Goal: Task Accomplishment & Management: Manage account settings

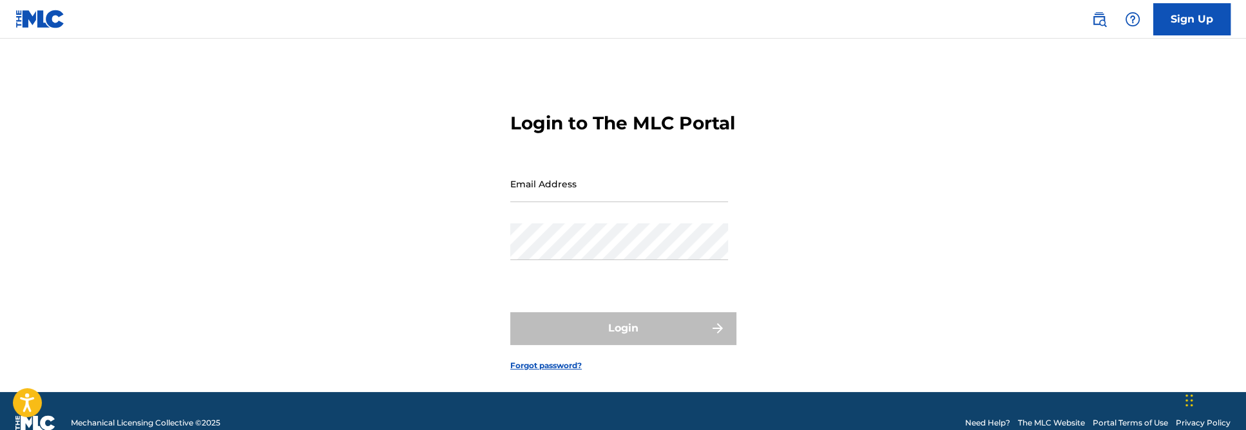
click at [548, 201] on input "Email Address" at bounding box center [619, 184] width 218 height 37
type input "[EMAIL_ADDRESS][DOMAIN_NAME]"
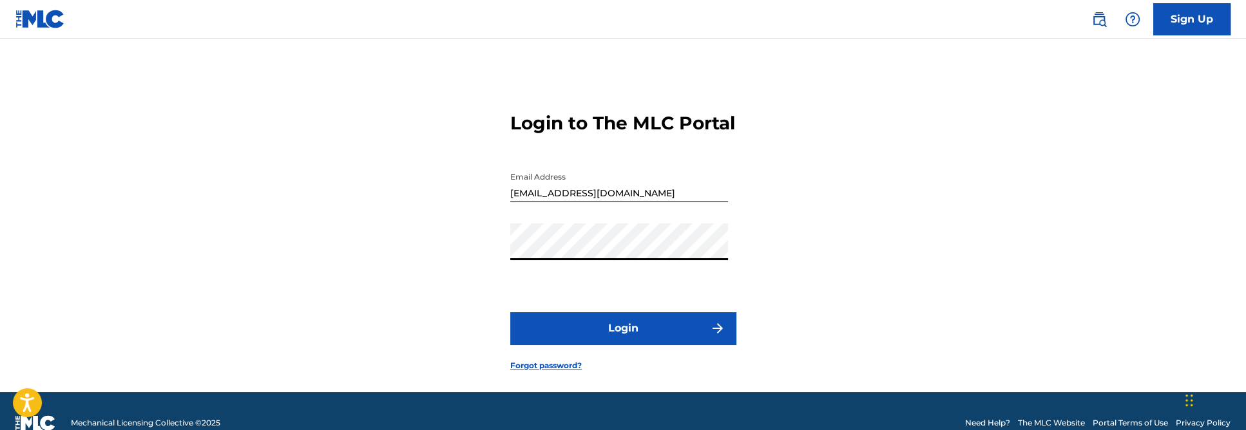
click at [611, 338] on button "Login" at bounding box center [622, 328] width 225 height 32
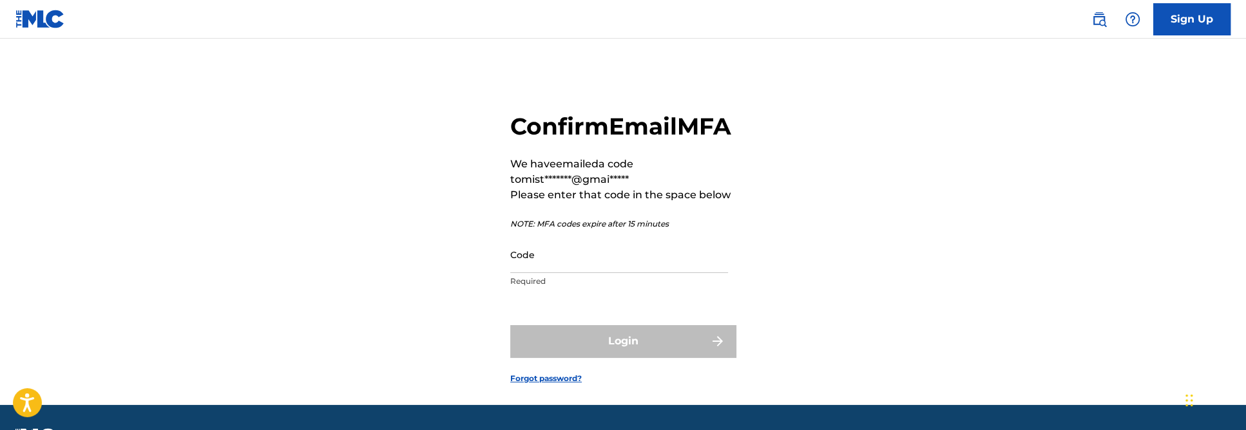
click at [553, 273] on input "Code" at bounding box center [619, 254] width 218 height 37
click at [564, 273] on input "Code" at bounding box center [619, 254] width 218 height 37
paste input "068533"
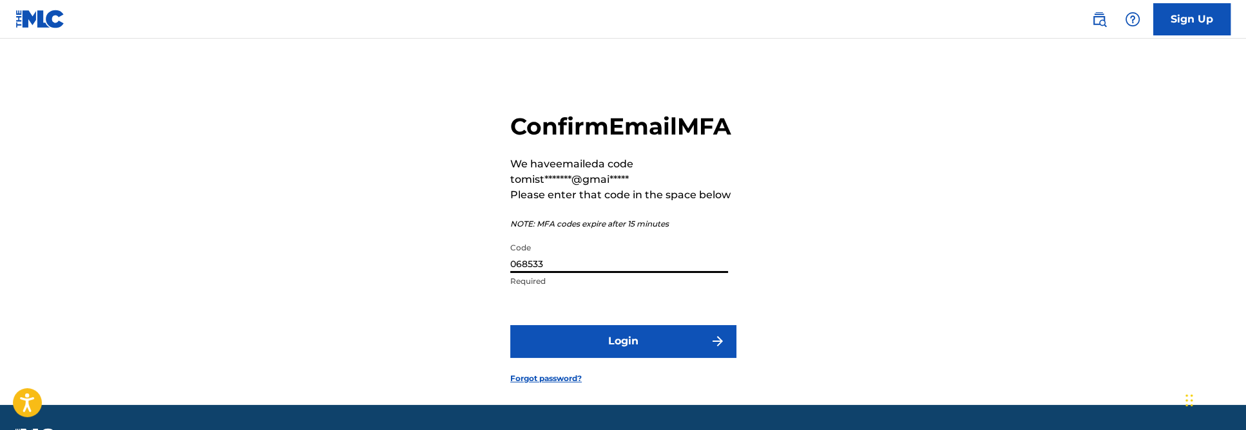
type input "068533"
click at [610, 357] on button "Login" at bounding box center [622, 341] width 225 height 32
